Goal: Information Seeking & Learning: Find specific fact

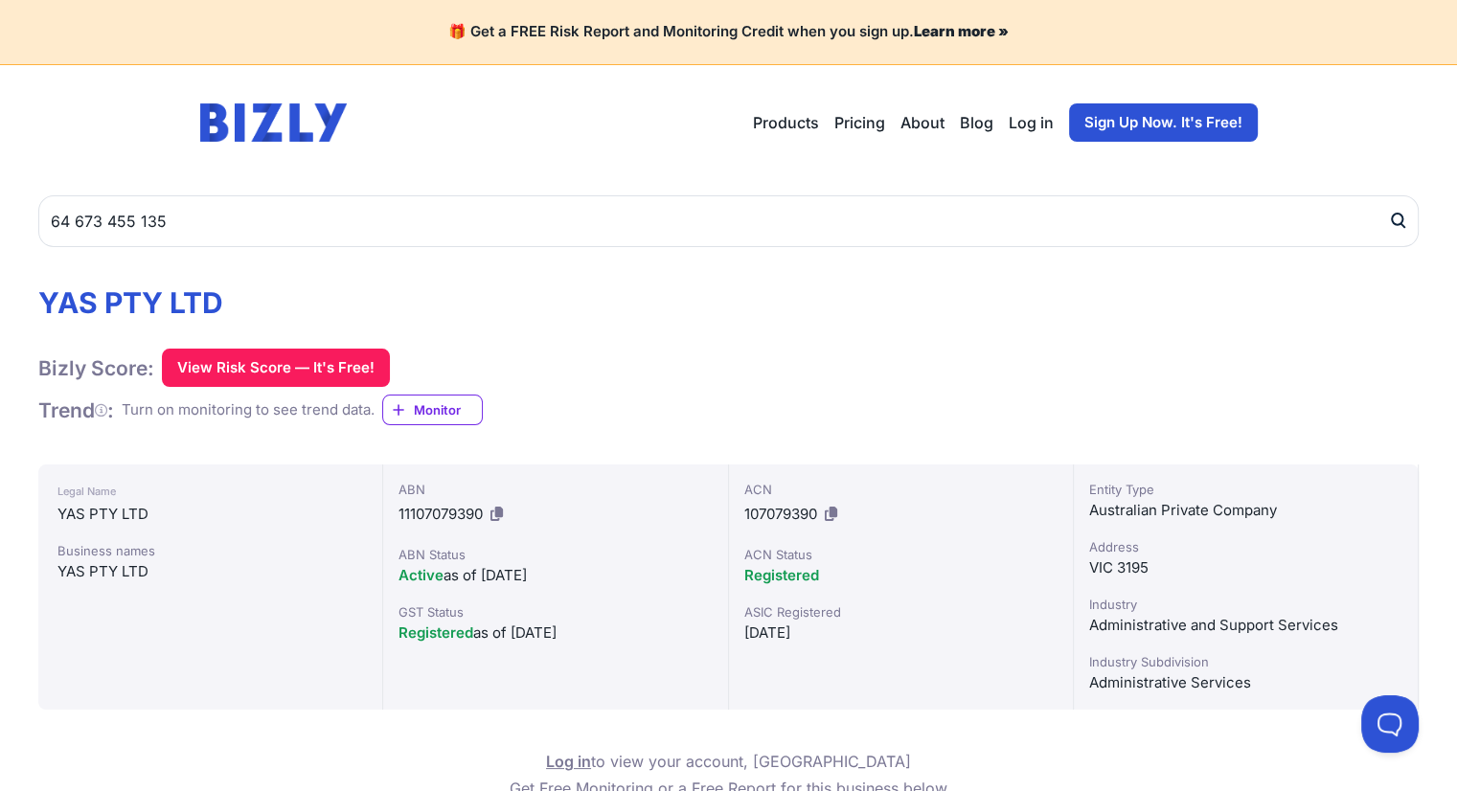
type input "64 673 455 135"
click at [1398, 222] on icon "submit" at bounding box center [1397, 221] width 19 height 20
click at [1402, 218] on icon "submit" at bounding box center [1396, 219] width 11 height 11
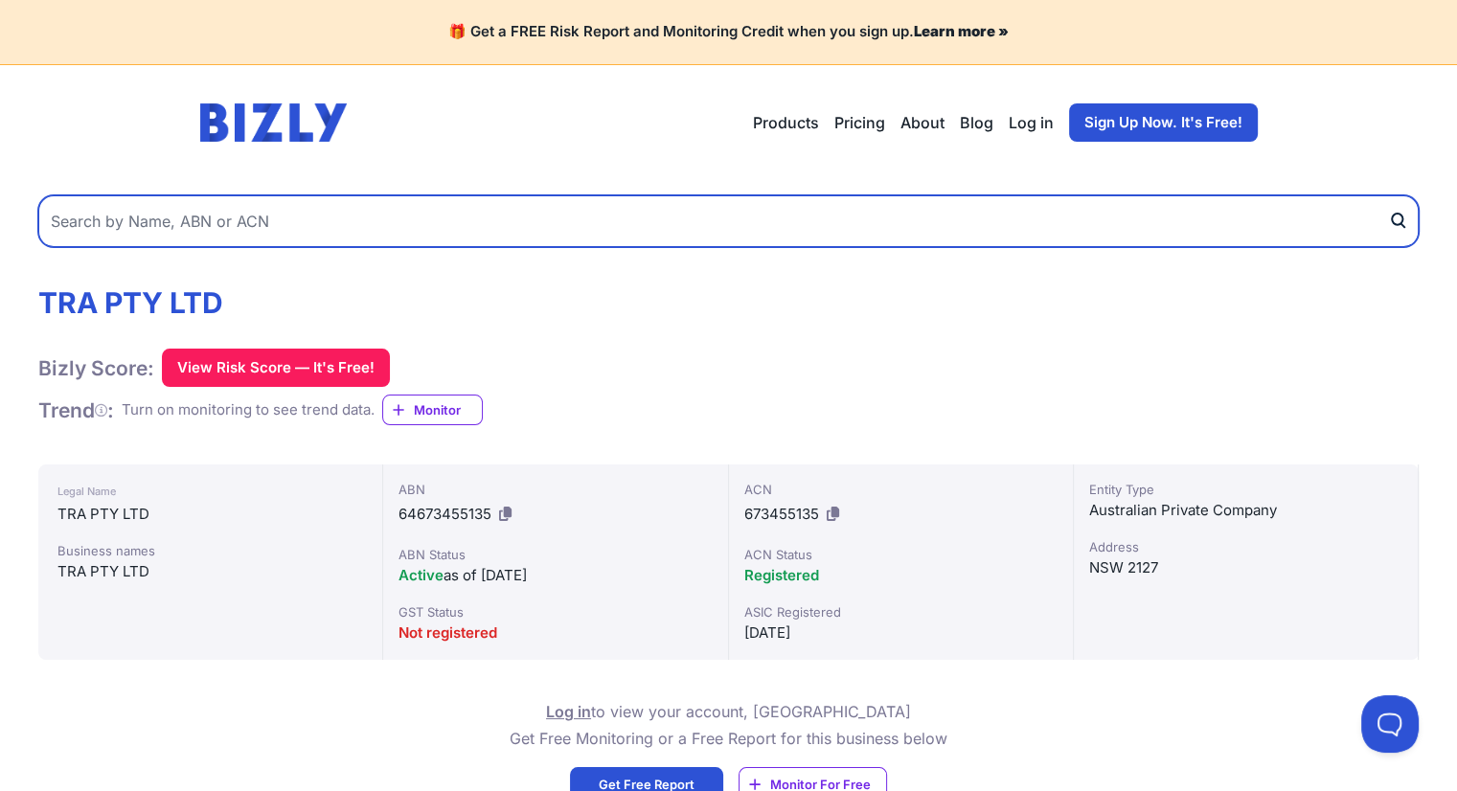
click at [211, 220] on input "text" at bounding box center [728, 221] width 1380 height 52
paste input "35 673 519 821 Current details Historical details"
drag, startPoint x: 161, startPoint y: 210, endPoint x: 1051, endPoint y: 464, distance: 925.2
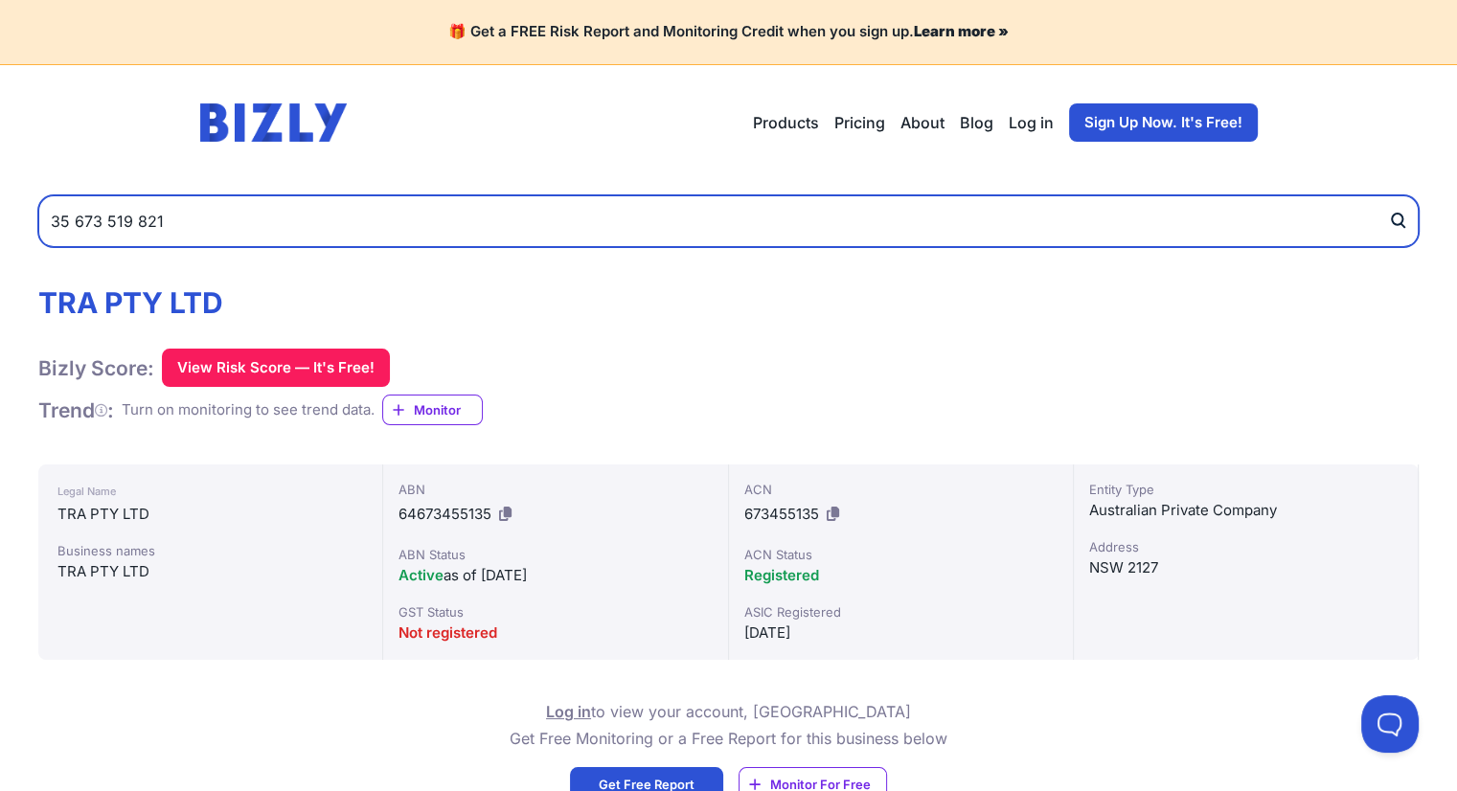
type input "35 673 519 821"
click at [1388, 195] on button "submit" at bounding box center [1403, 221] width 31 height 52
click at [322, 218] on input "text" at bounding box center [728, 221] width 1380 height 52
paste input "79 666 404 584"
type input "79 666 404 584"
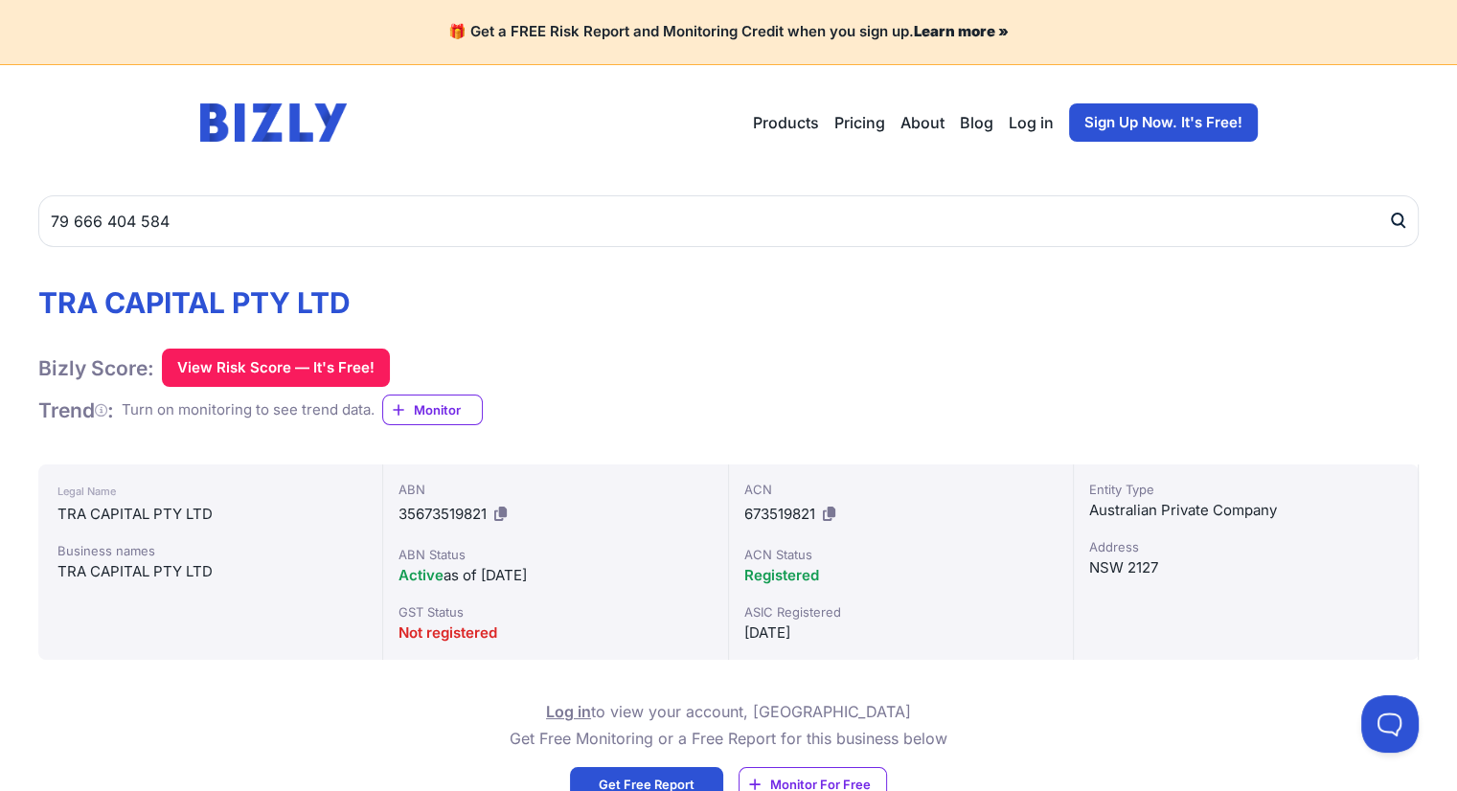
click at [1394, 214] on icon "submit" at bounding box center [1396, 219] width 11 height 11
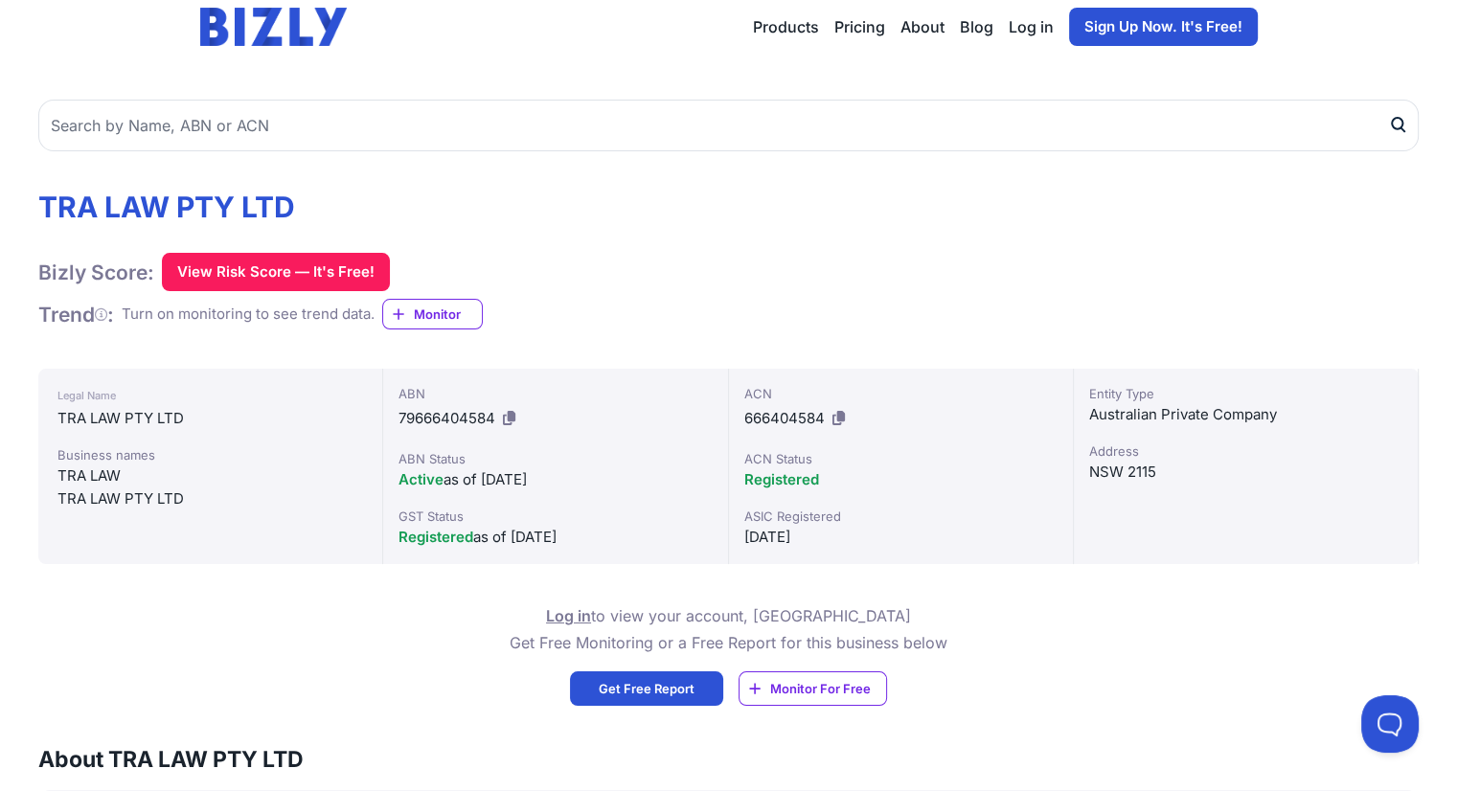
click at [510, 415] on icon at bounding box center [509, 418] width 12 height 14
click at [176, 414] on div "TRA LAW PTY LTD" at bounding box center [209, 418] width 305 height 23
copy div "TRA LAW PTY LTD"
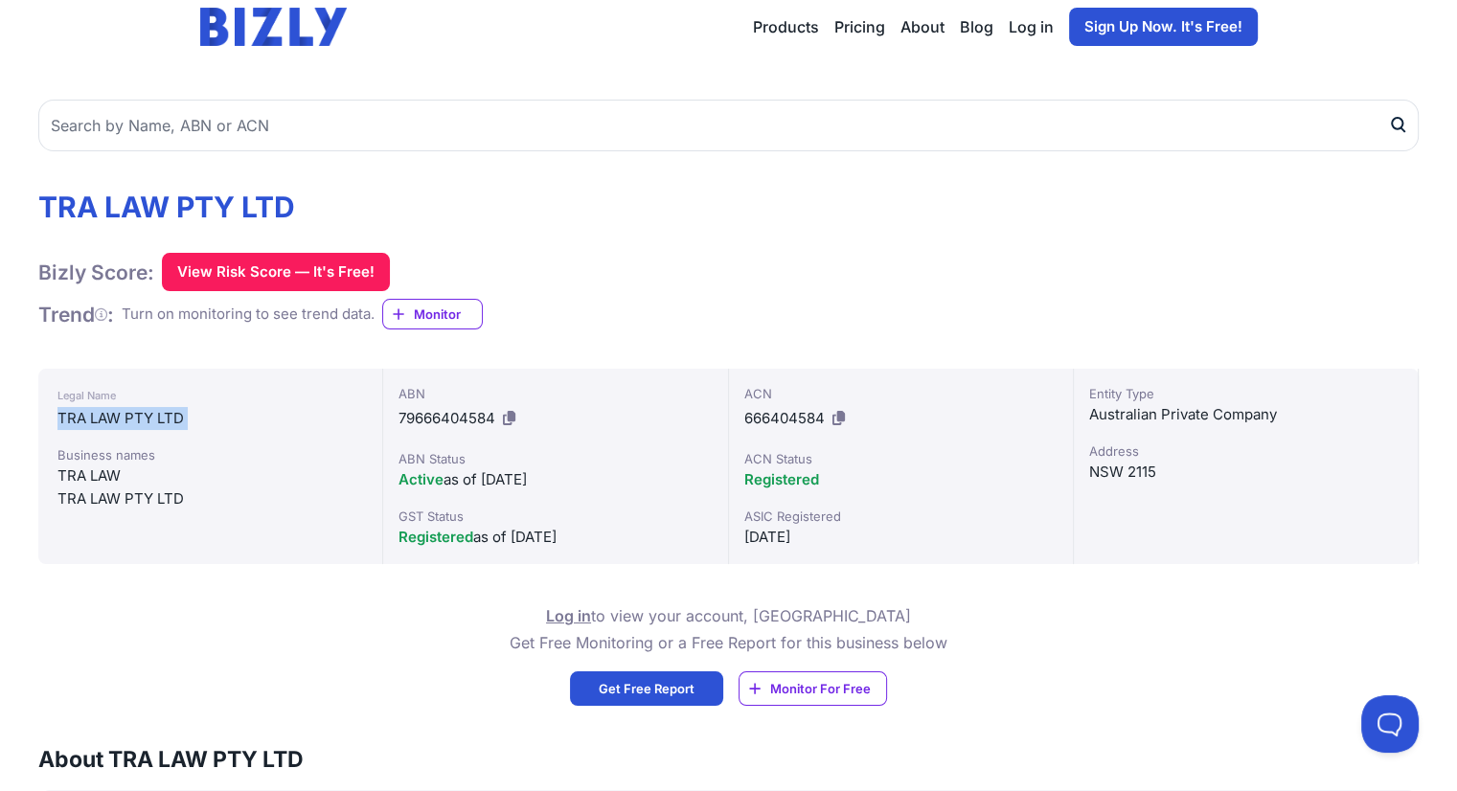
drag, startPoint x: 504, startPoint y: 410, endPoint x: 896, endPoint y: 102, distance: 499.3
click at [504, 411] on icon at bounding box center [509, 418] width 12 height 14
copy div "TRA LAW PTY LTD"
